Goal: Information Seeking & Learning: Learn about a topic

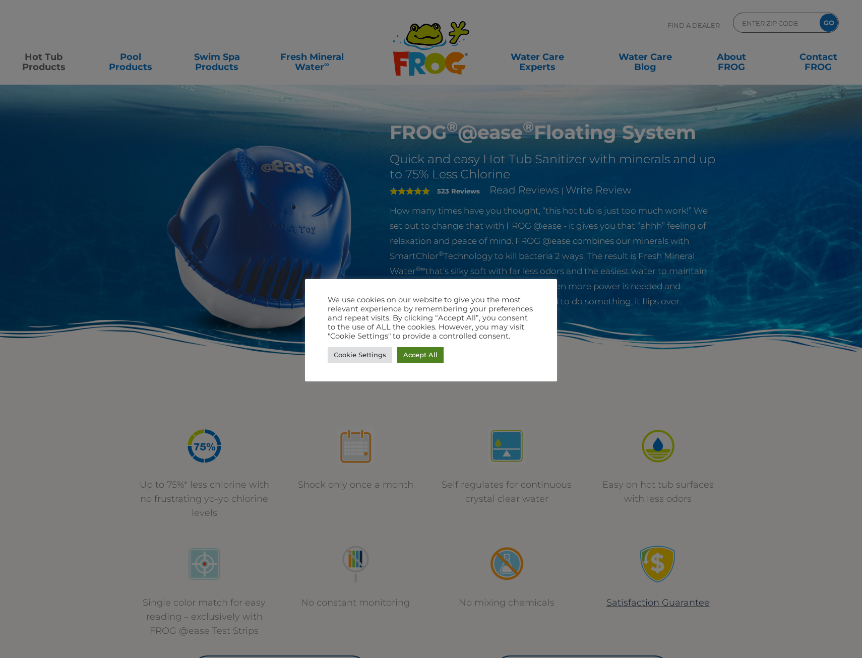
click at [412, 353] on link "Accept All" at bounding box center [420, 355] width 46 height 16
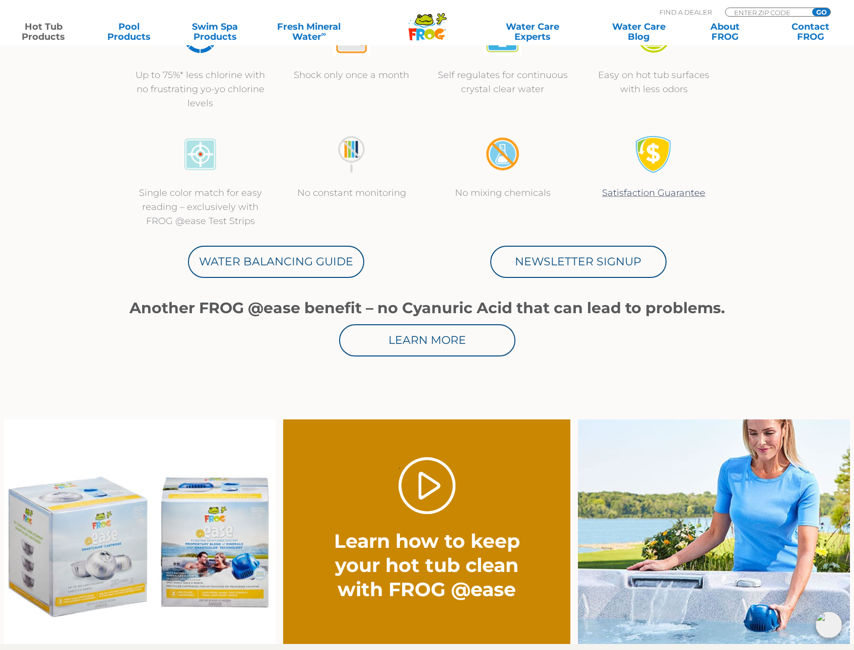
scroll to position [655, 0]
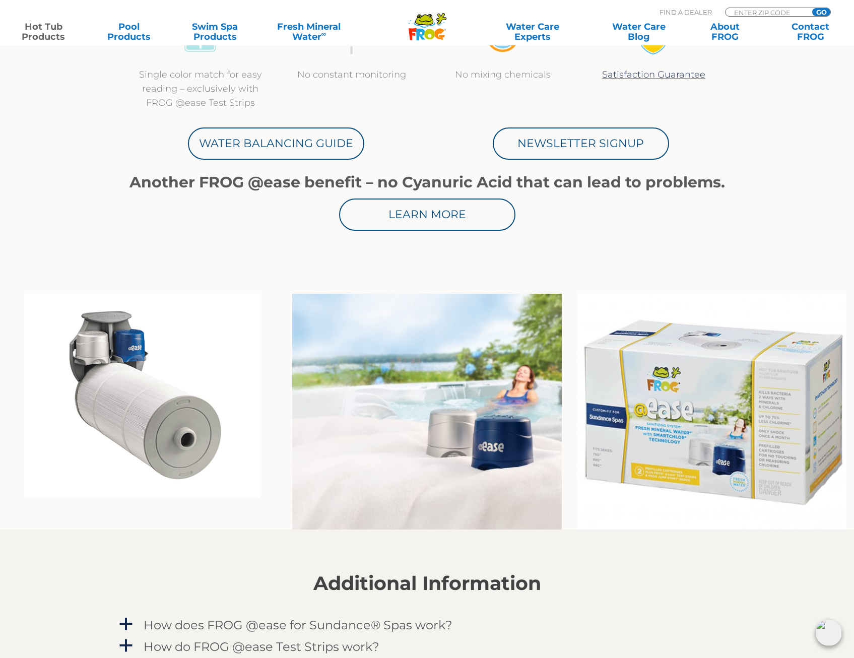
scroll to position [655, 0]
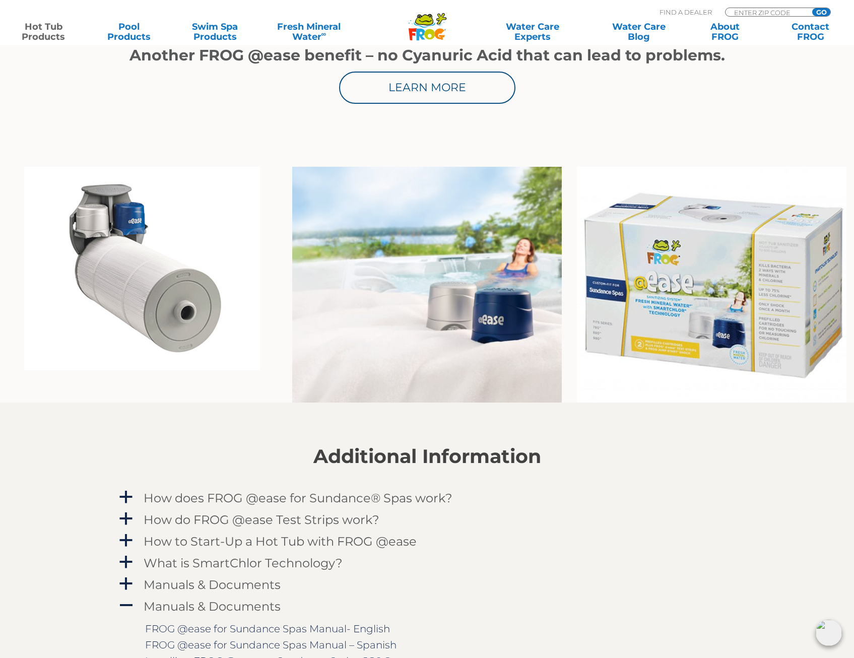
click at [161, 325] on img at bounding box center [142, 269] width 236 height 204
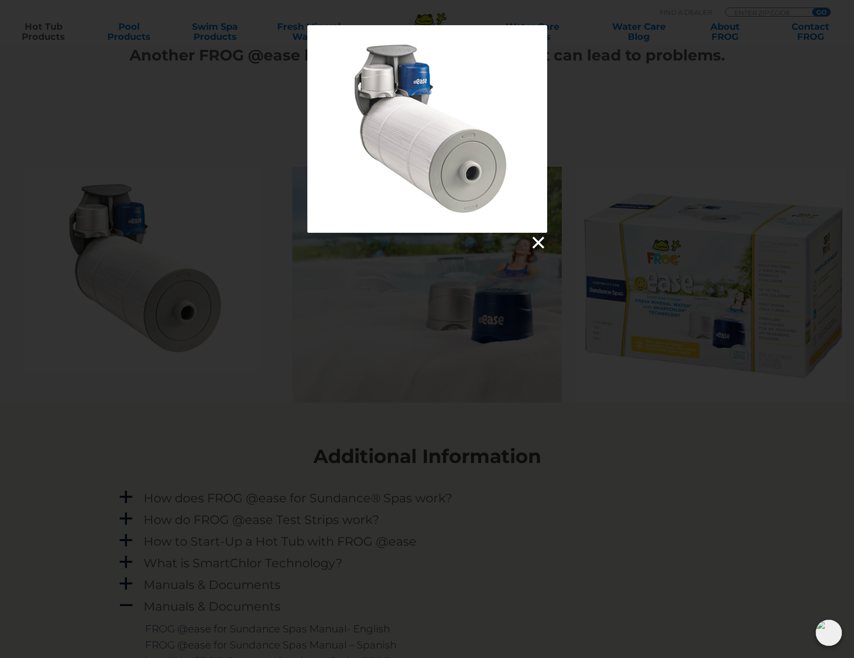
click at [533, 242] on link at bounding box center [537, 242] width 15 height 15
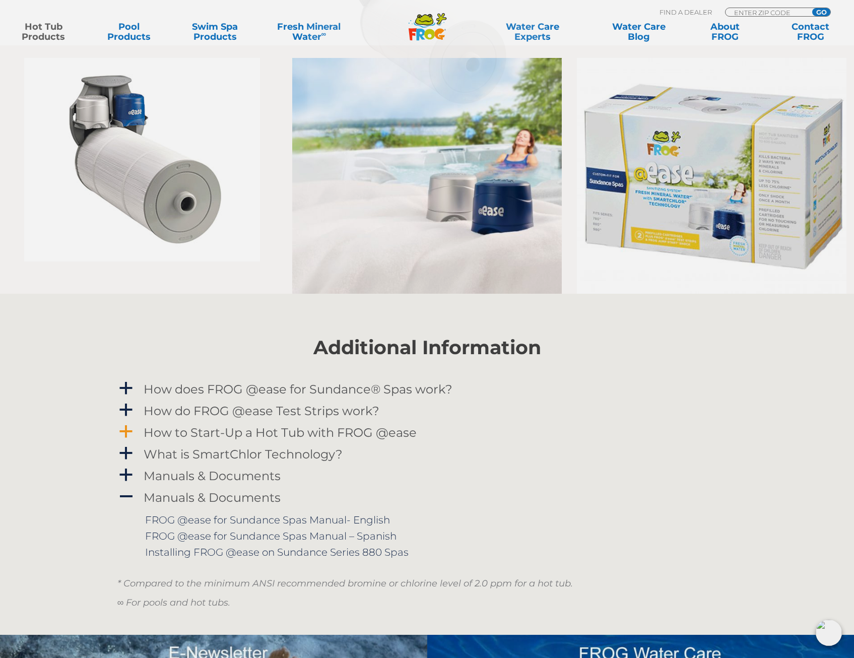
scroll to position [857, 0]
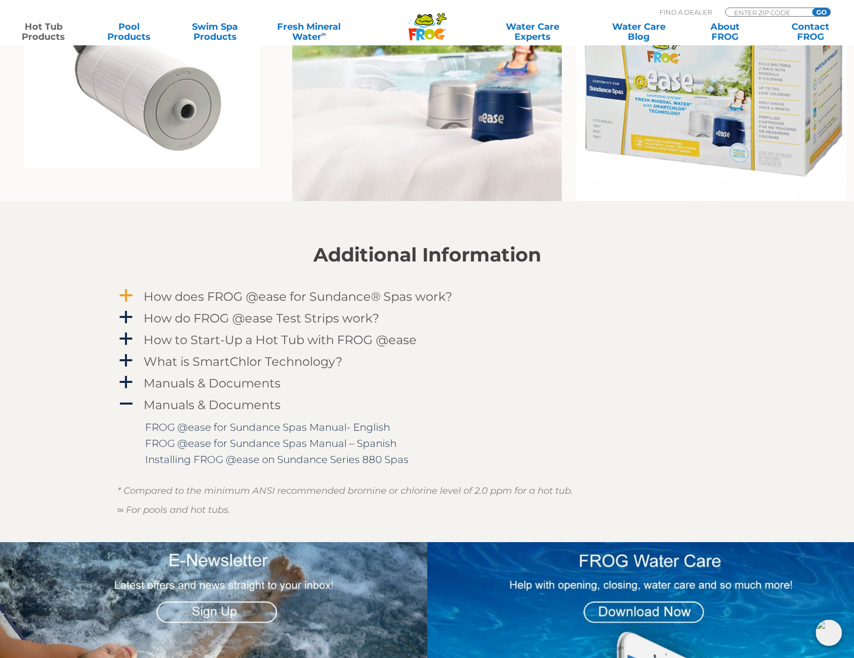
click at [130, 293] on span "a" at bounding box center [125, 295] width 15 height 15
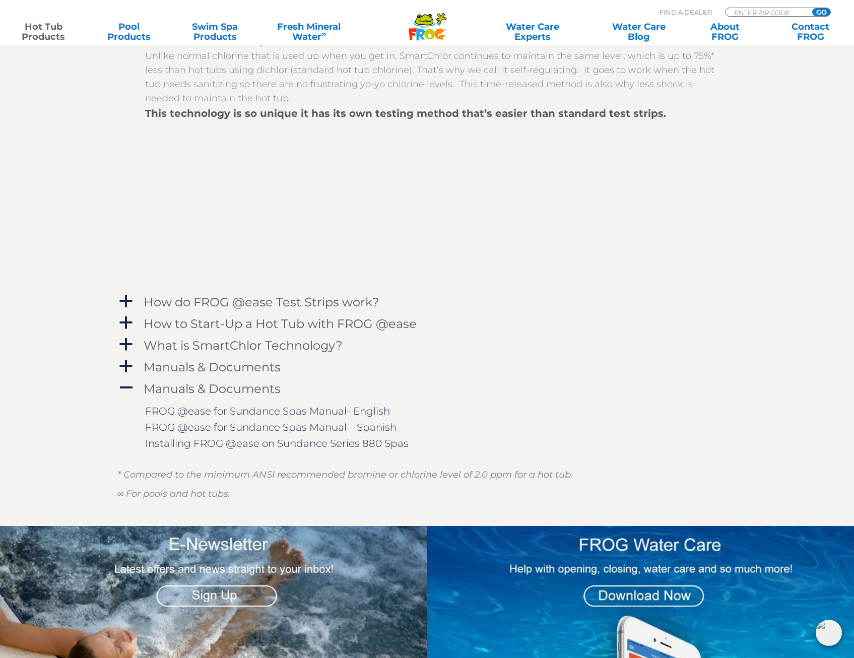
scroll to position [1159, 0]
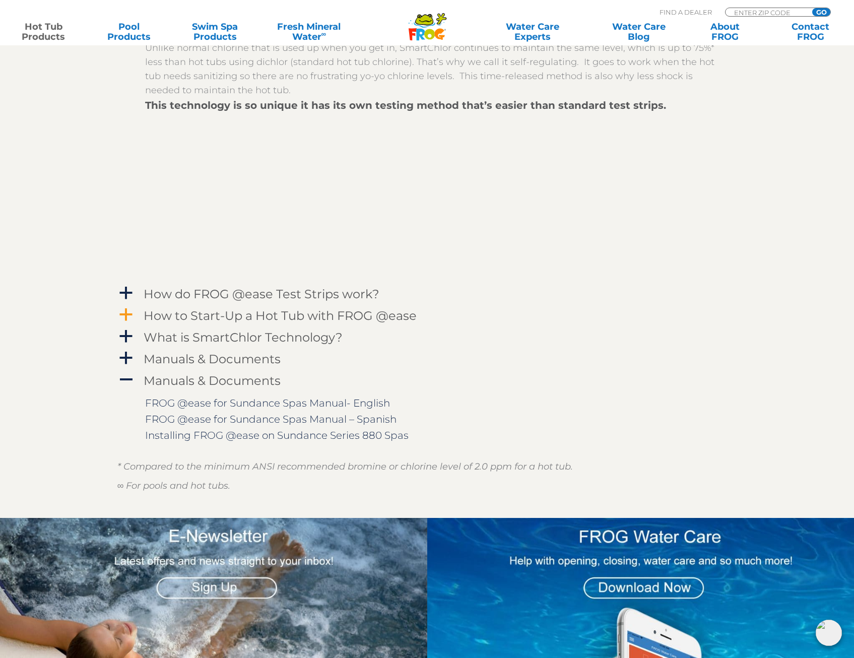
click at [130, 314] on span "a" at bounding box center [125, 314] width 15 height 15
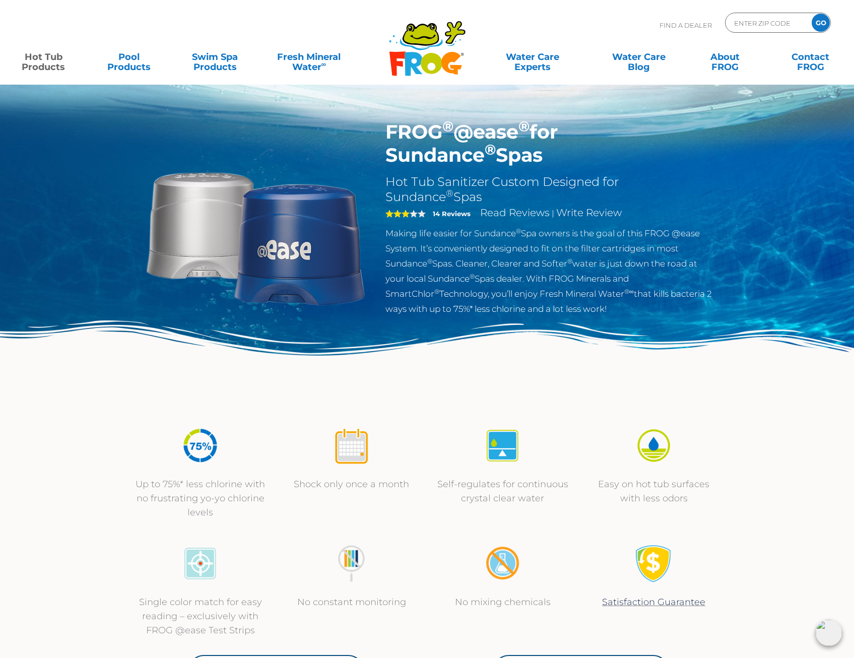
scroll to position [0, 0]
drag, startPoint x: 451, startPoint y: 161, endPoint x: 384, endPoint y: 133, distance: 73.4
click at [384, 133] on div "FROG ® @ease ® for Sundance ® Spas Hot Tub Sanitizer Custom Designed for Sundan…" at bounding box center [550, 221] width 344 height 201
drag, startPoint x: 384, startPoint y: 133, endPoint x: 392, endPoint y: 129, distance: 8.1
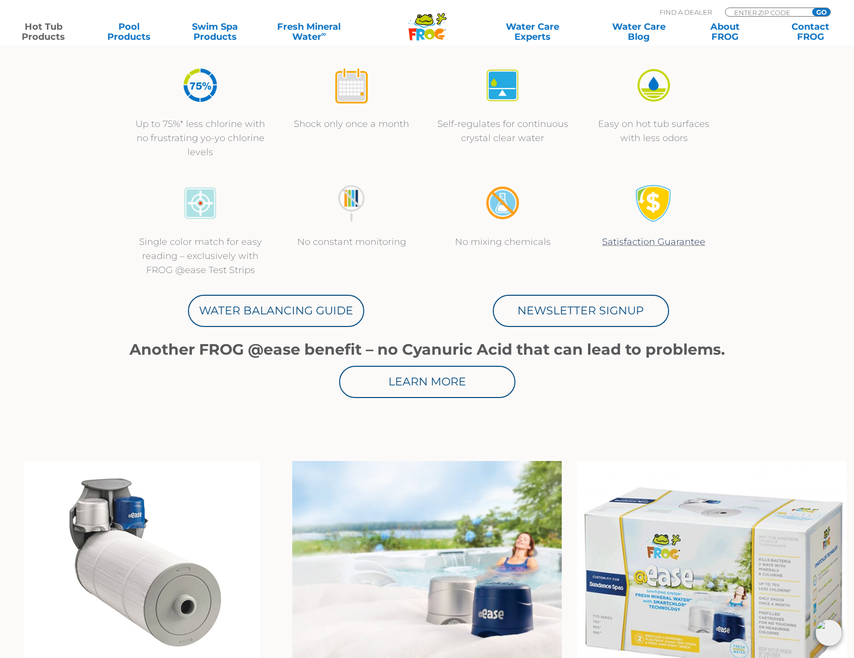
scroll to position [554, 0]
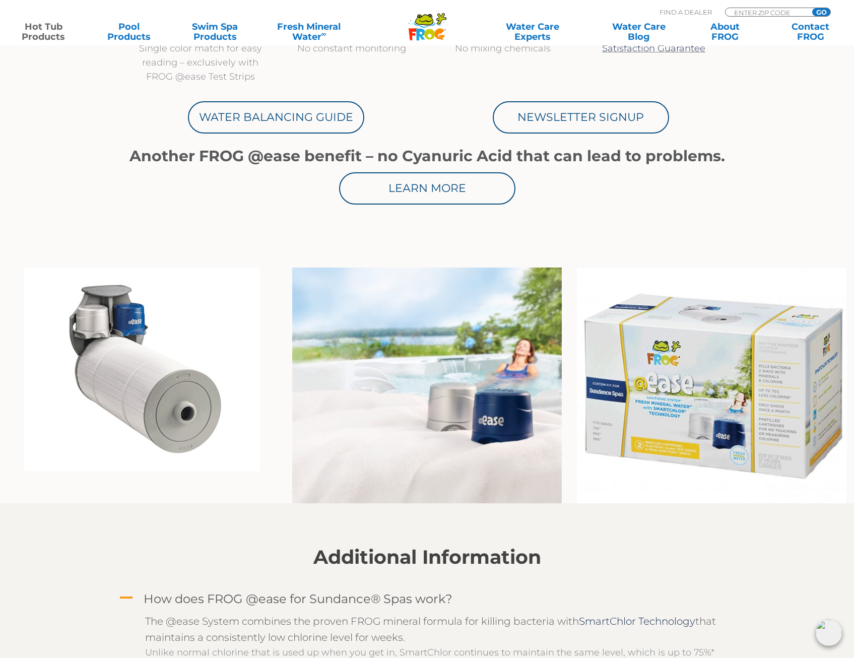
click at [185, 416] on img at bounding box center [142, 370] width 236 height 204
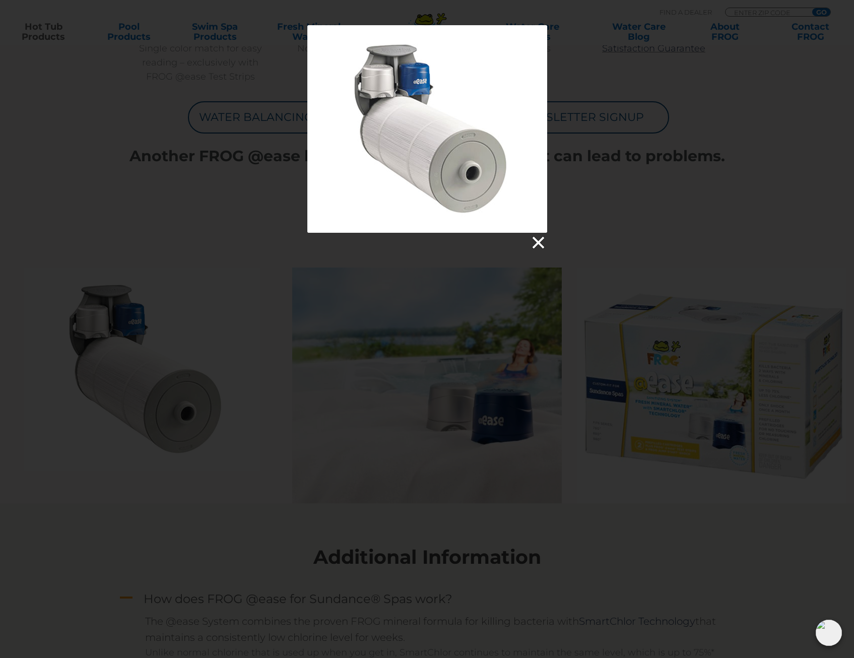
click at [538, 239] on link at bounding box center [537, 242] width 15 height 15
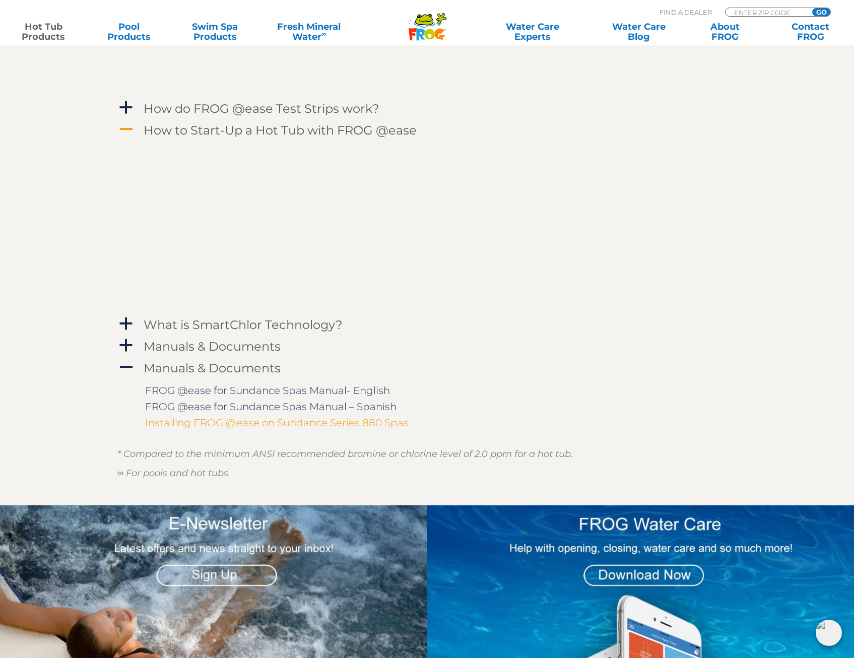
scroll to position [1360, 0]
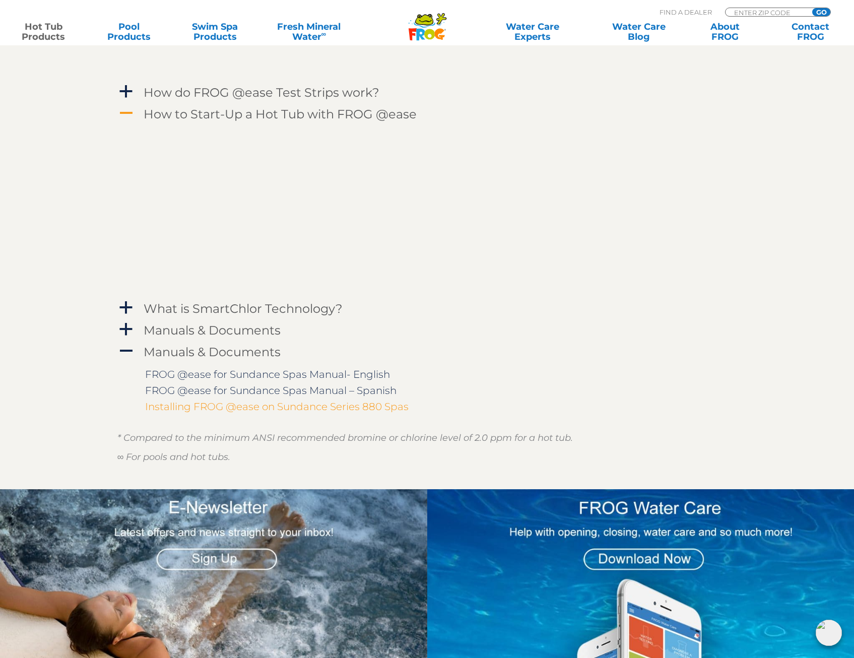
click at [191, 408] on link "Installing FROG @ease on Sundance Series 880 Spas" at bounding box center [277, 407] width 264 height 12
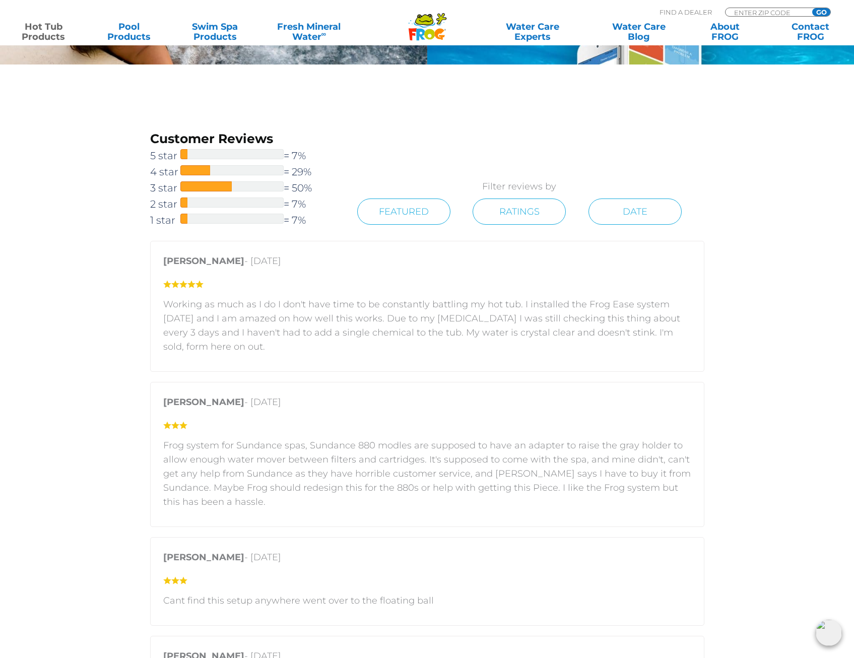
scroll to position [1965, 0]
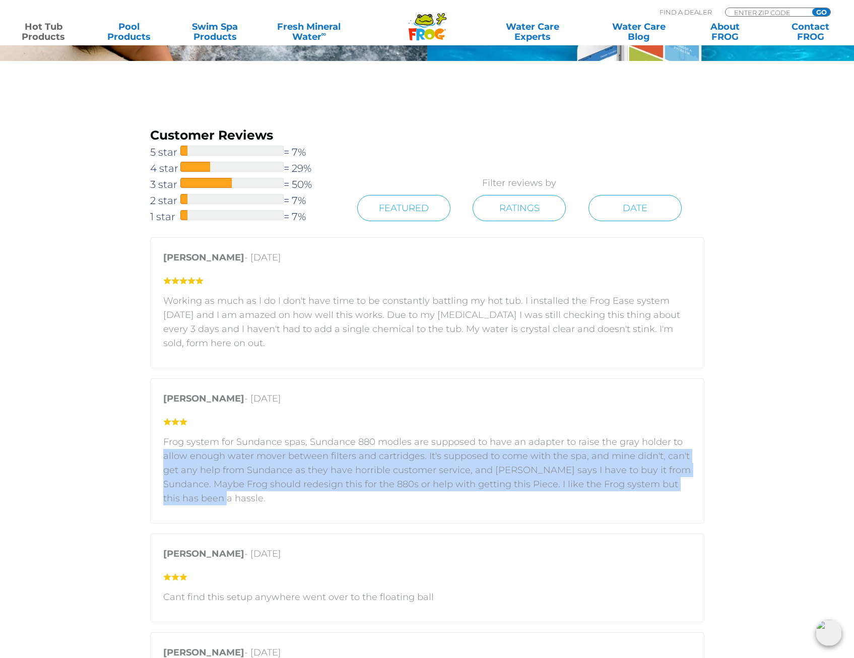
drag, startPoint x: 234, startPoint y: 495, endPoint x: 139, endPoint y: 458, distance: 102.3
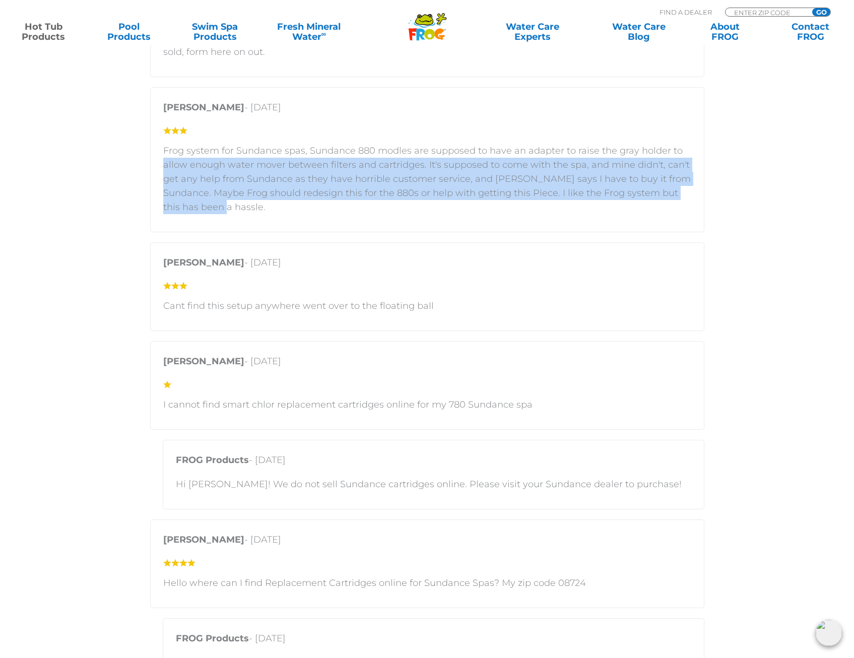
scroll to position [2267, 0]
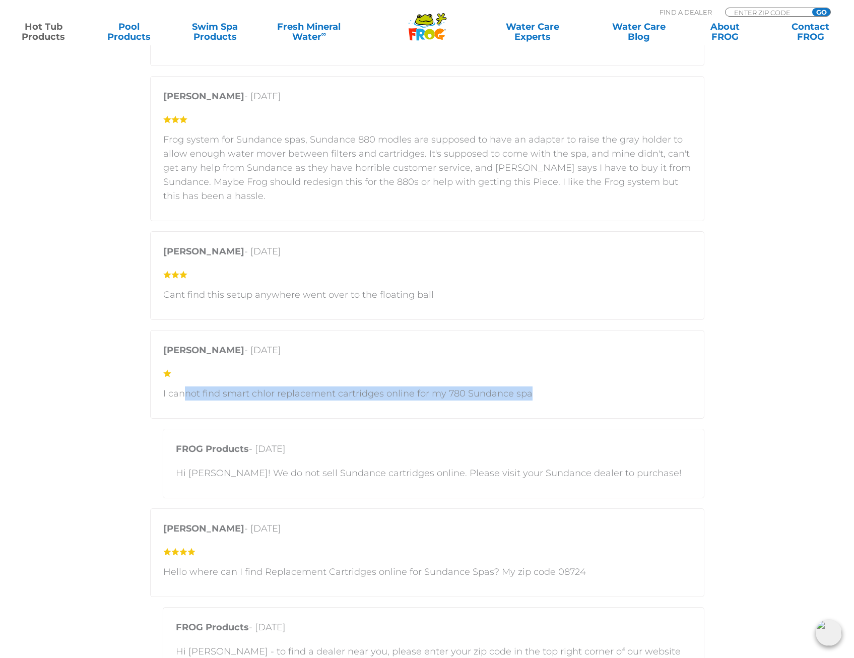
drag, startPoint x: 185, startPoint y: 392, endPoint x: 590, endPoint y: 403, distance: 404.2
click at [590, 403] on div "Heath B Martin - January 29, 2024 I cannot find smart chlor replacement cartrid…" at bounding box center [427, 374] width 554 height 89
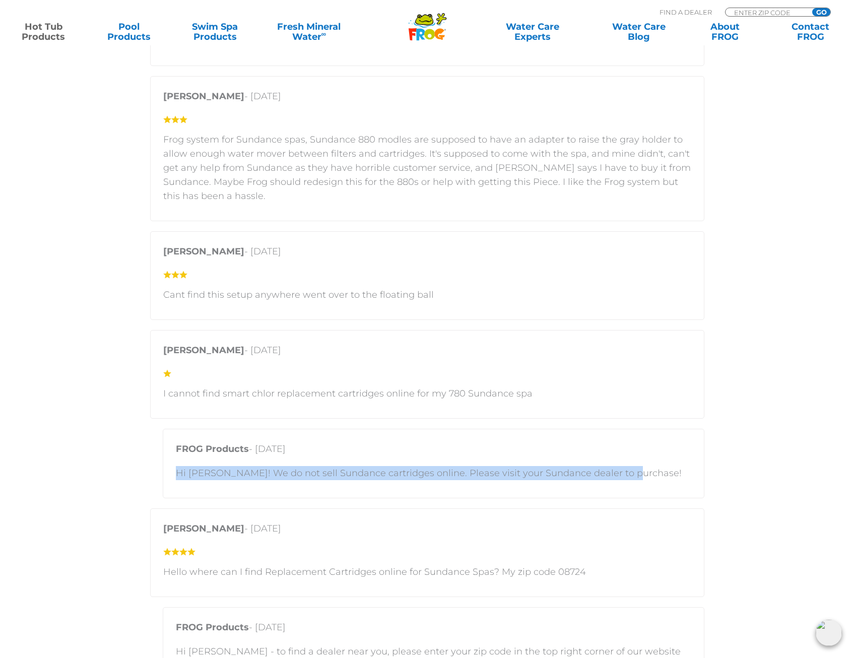
drag, startPoint x: 590, startPoint y: 403, endPoint x: 163, endPoint y: 471, distance: 432.2
click at [163, 471] on div "FROG Products - January 29, 2024 Hi Heath! We do not sell Sundance cartridges o…" at bounding box center [434, 464] width 542 height 70
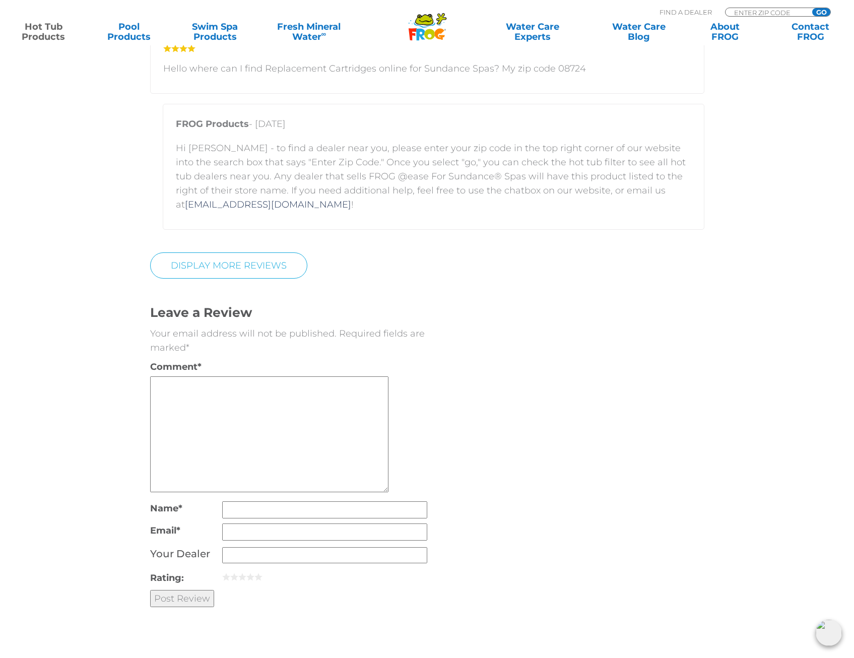
scroll to position [2771, 0]
